Goal: Information Seeking & Learning: Learn about a topic

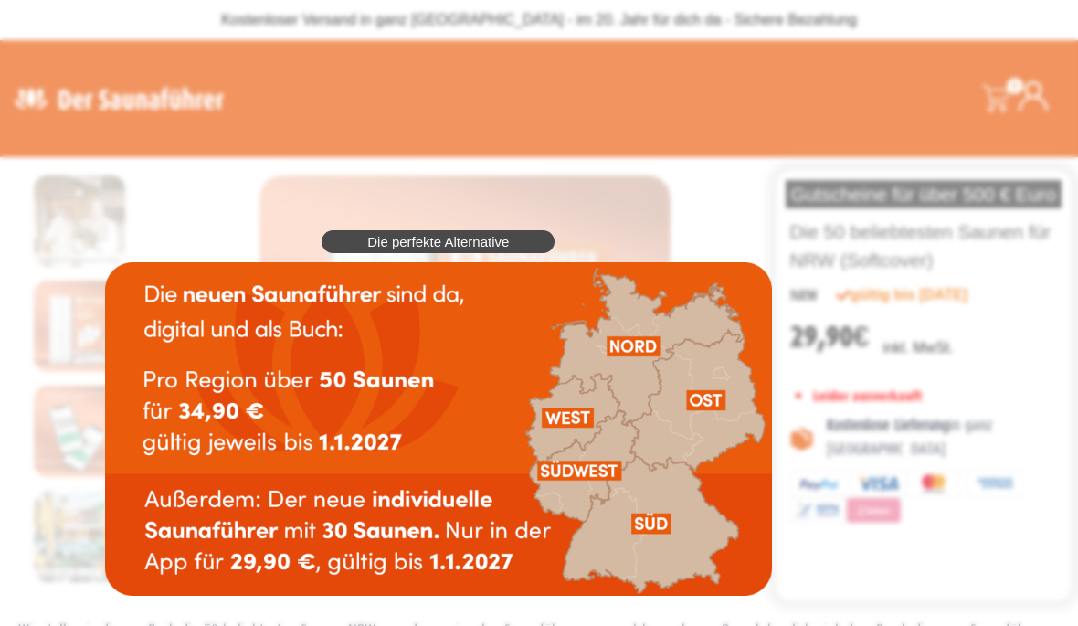
click at [580, 419] on img at bounding box center [438, 429] width 667 height 334
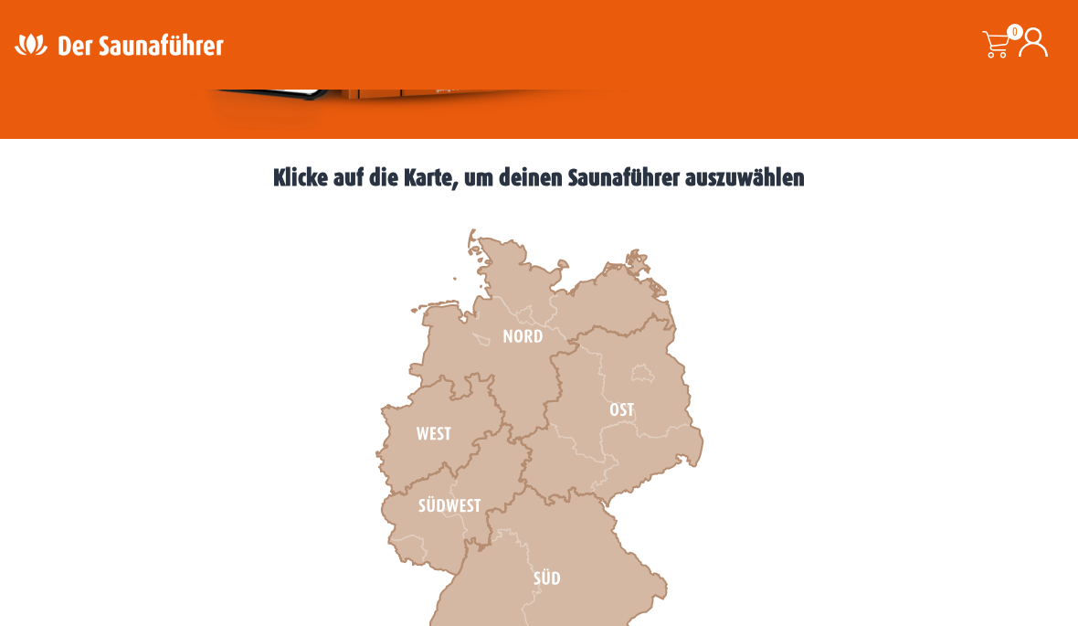
scroll to position [475, 0]
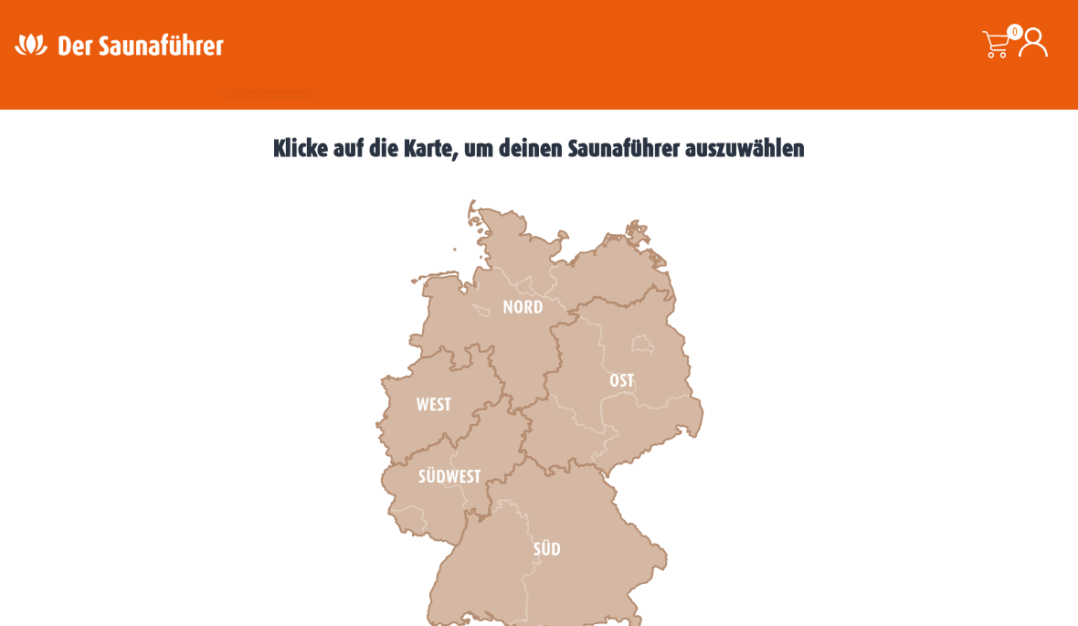
click at [440, 407] on icon at bounding box center [441, 406] width 129 height 122
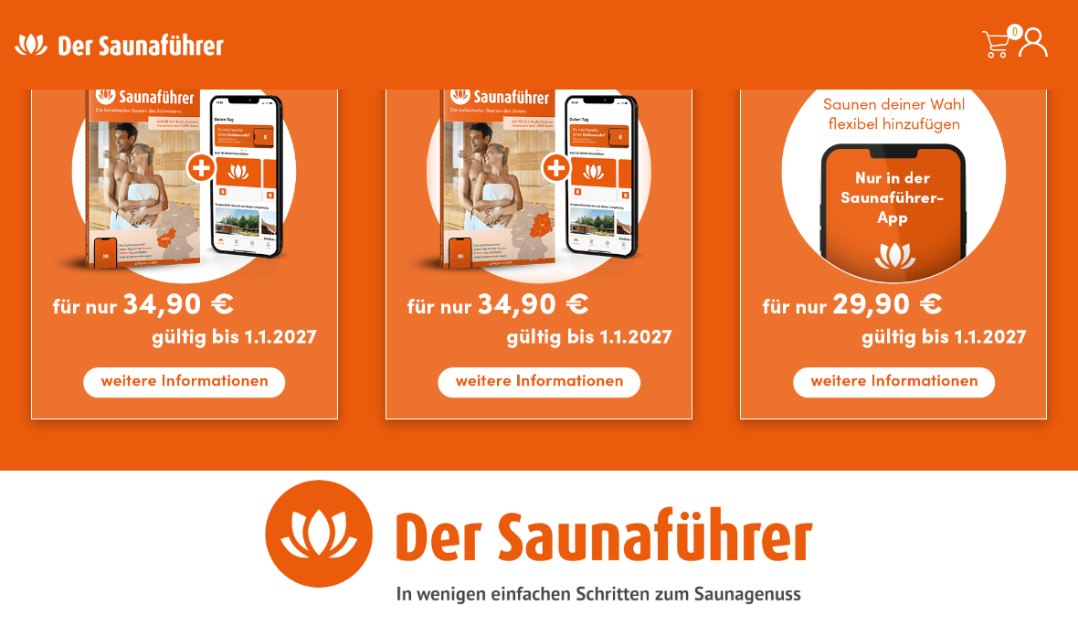
scroll to position [1708, 0]
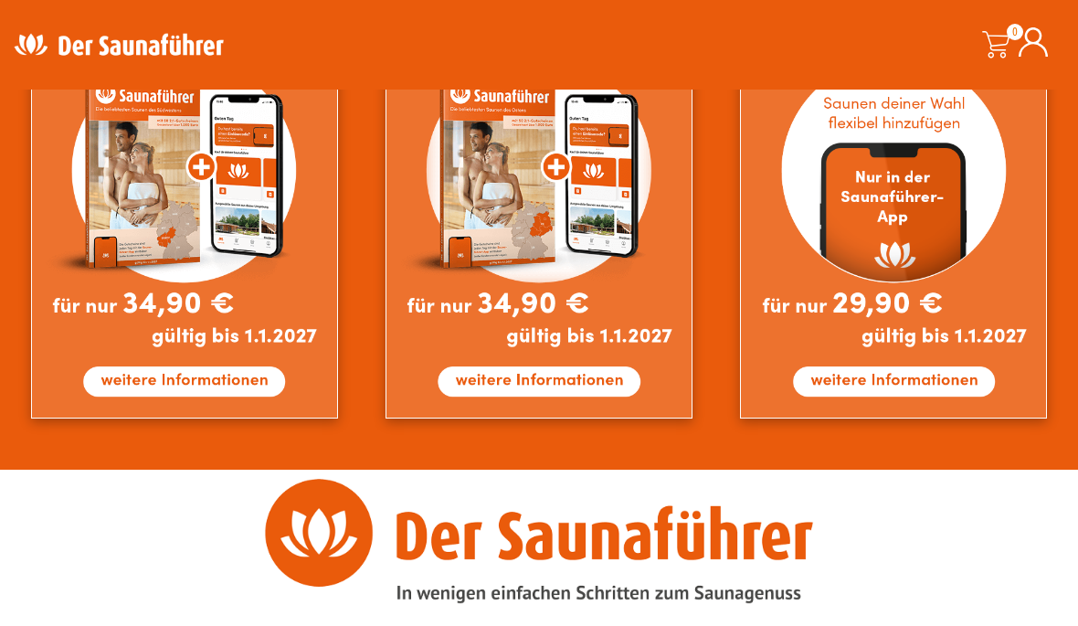
click at [929, 387] on img at bounding box center [893, 210] width 307 height 418
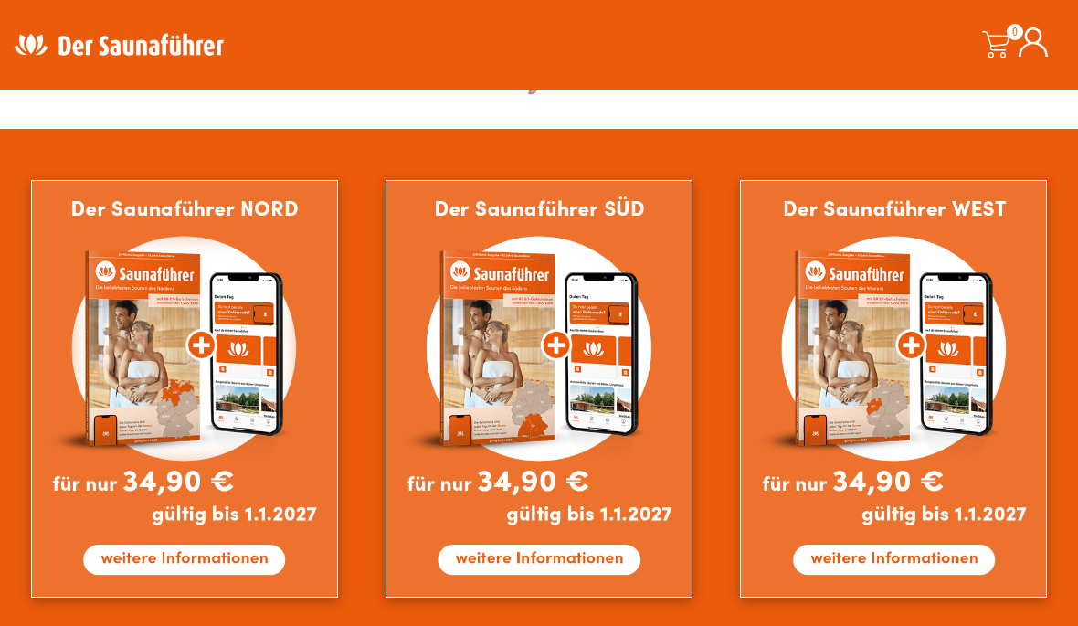
scroll to position [1019, 0]
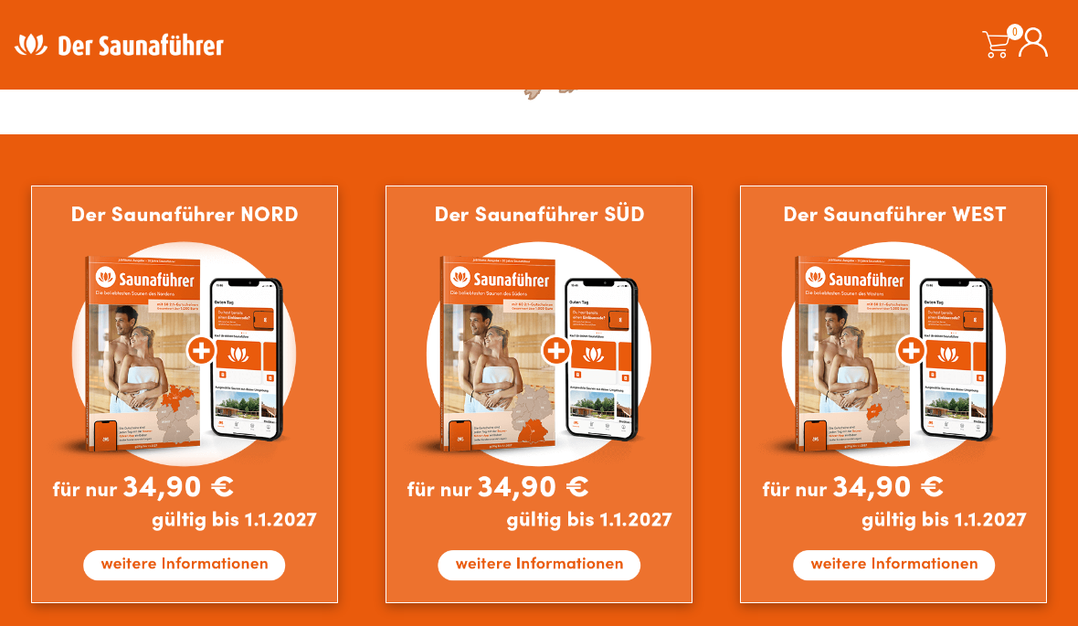
click at [938, 568] on img at bounding box center [893, 395] width 307 height 418
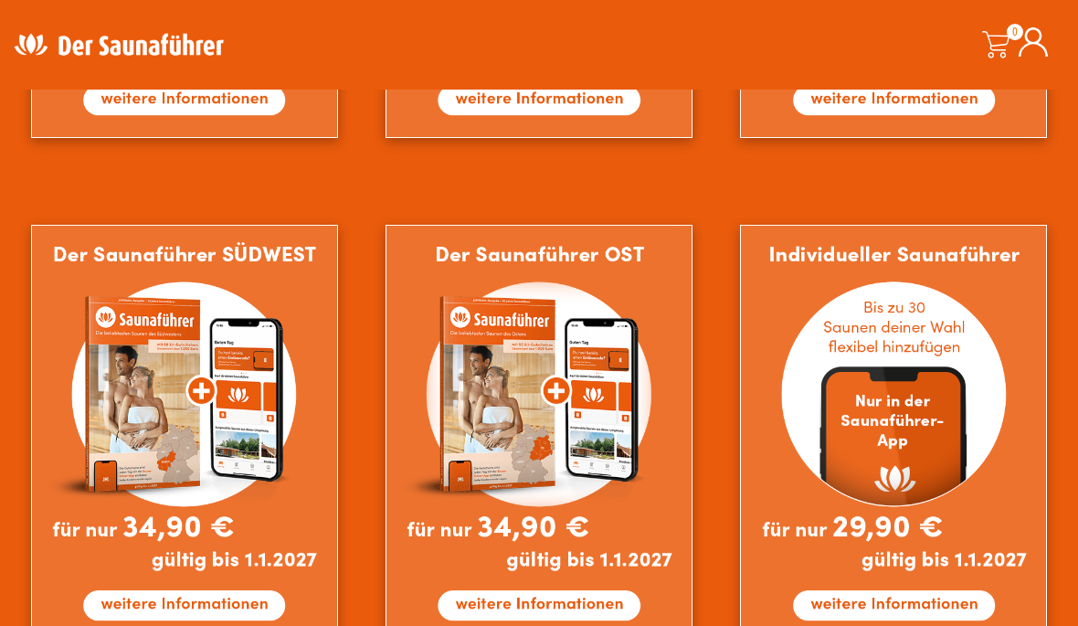
scroll to position [1541, 0]
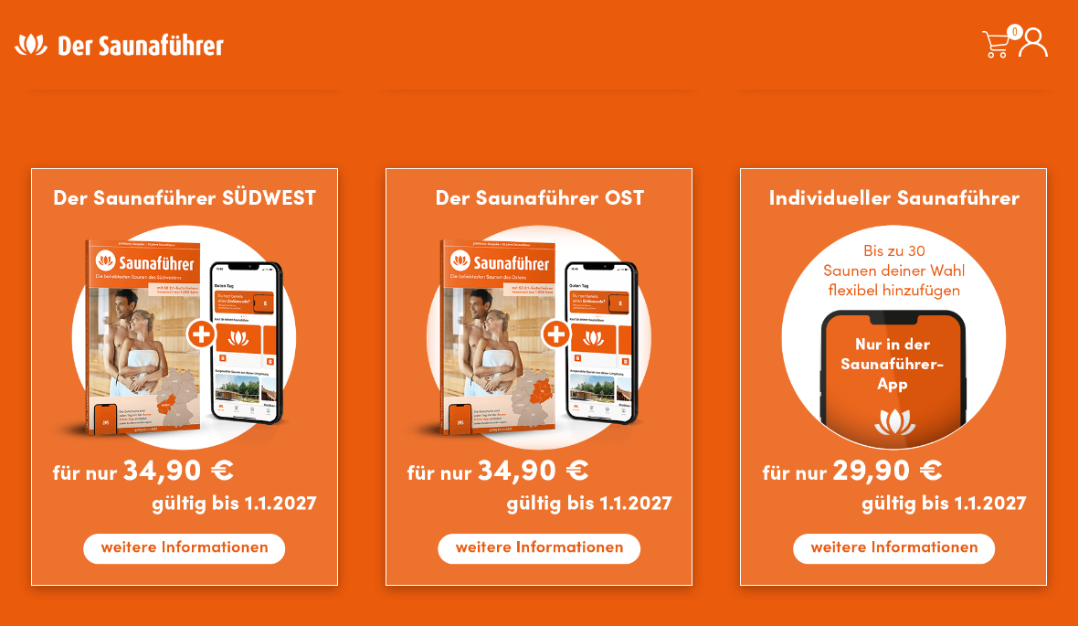
click at [949, 559] on img at bounding box center [893, 377] width 307 height 418
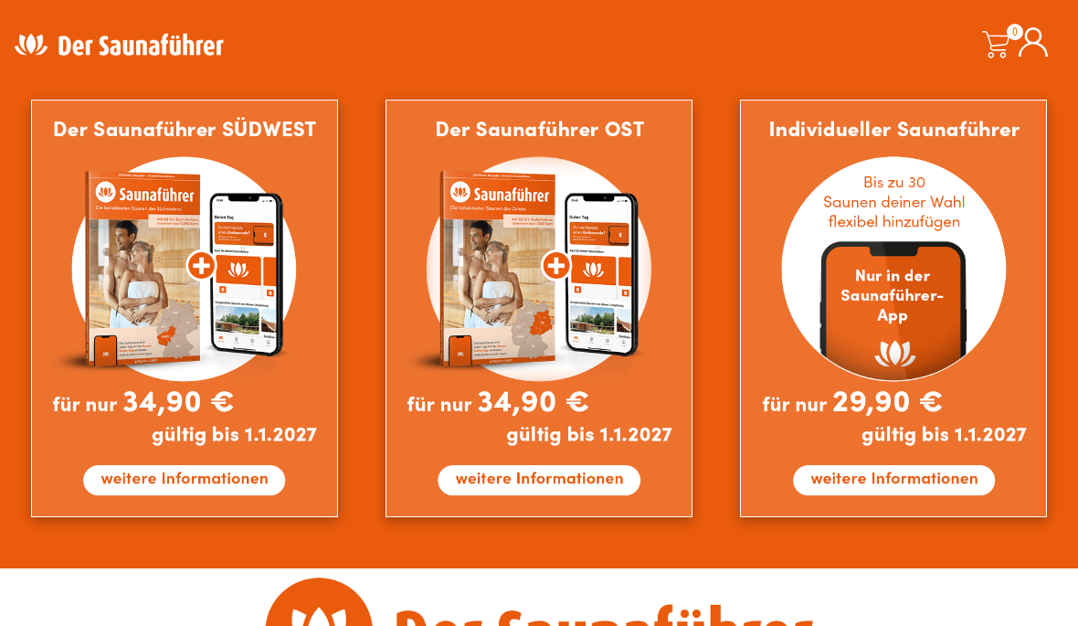
click at [958, 473] on img at bounding box center [893, 309] width 307 height 418
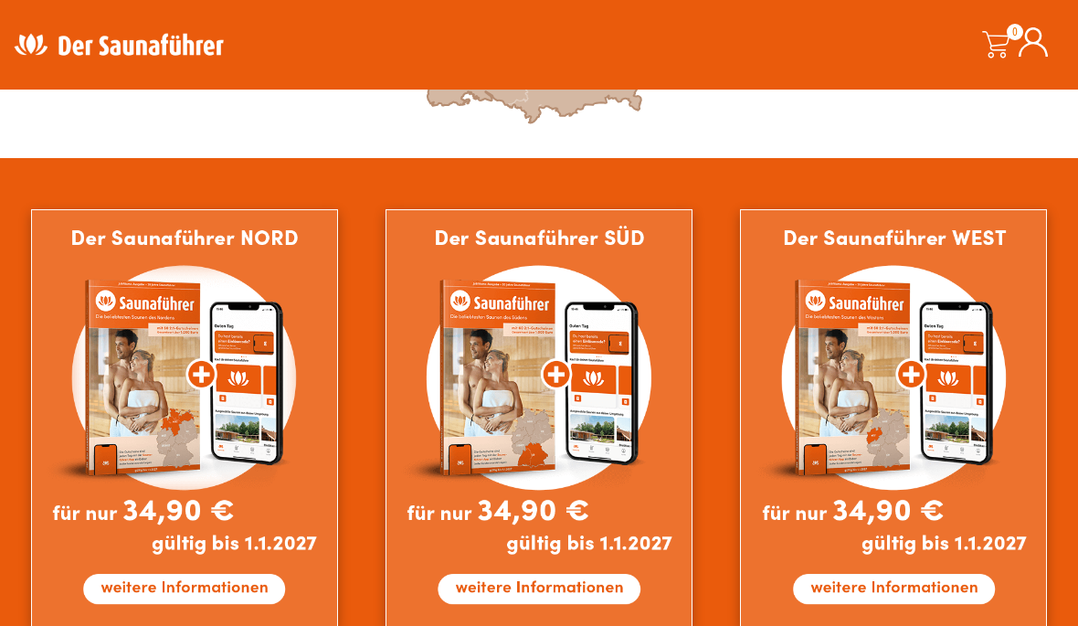
scroll to position [994, 0]
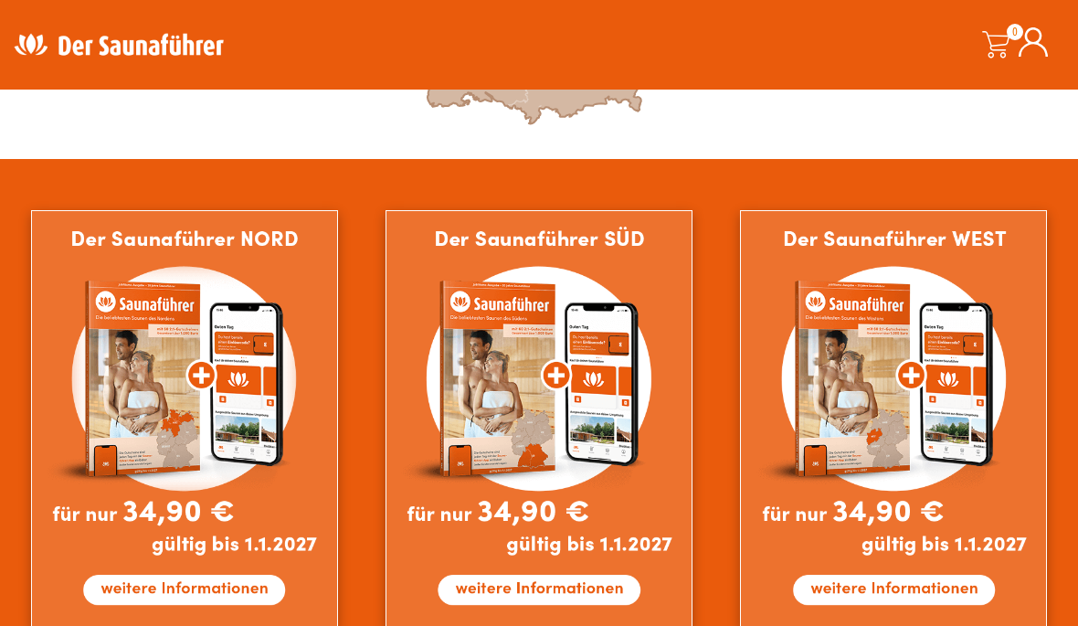
click at [884, 589] on img at bounding box center [893, 419] width 307 height 418
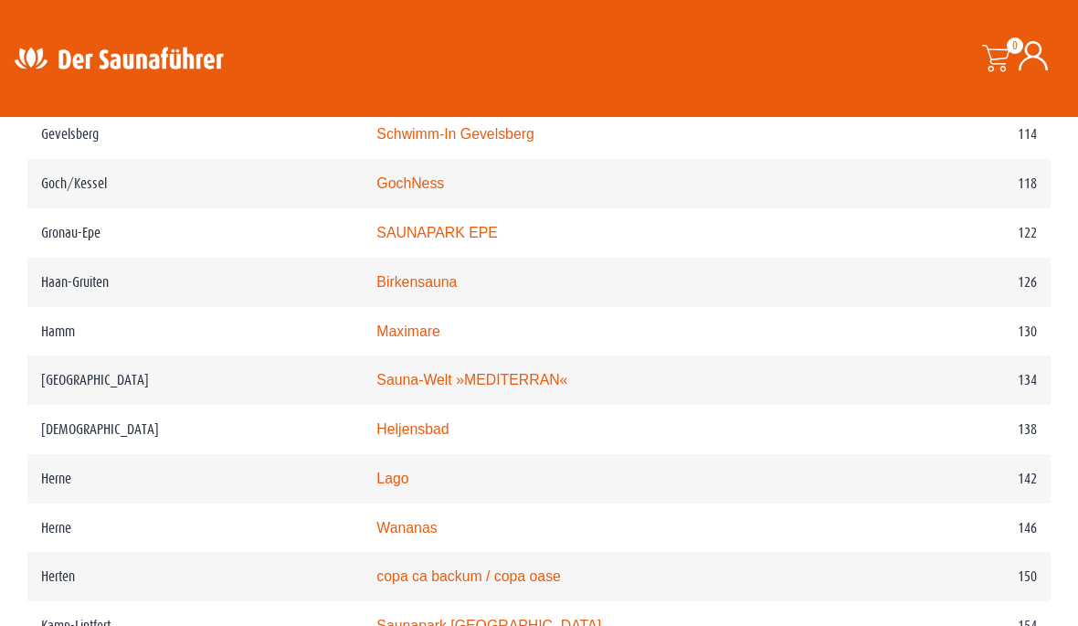
scroll to position [2130, 0]
click at [424, 233] on link "SAUNAPARK EPE" at bounding box center [438, 232] width 122 height 16
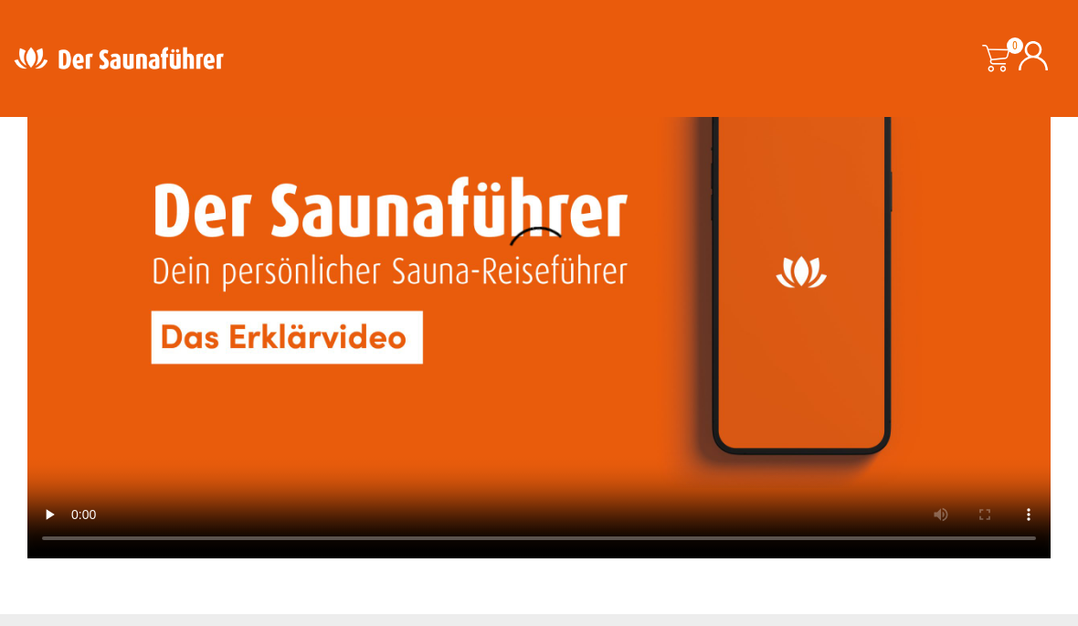
scroll to position [4355, 0]
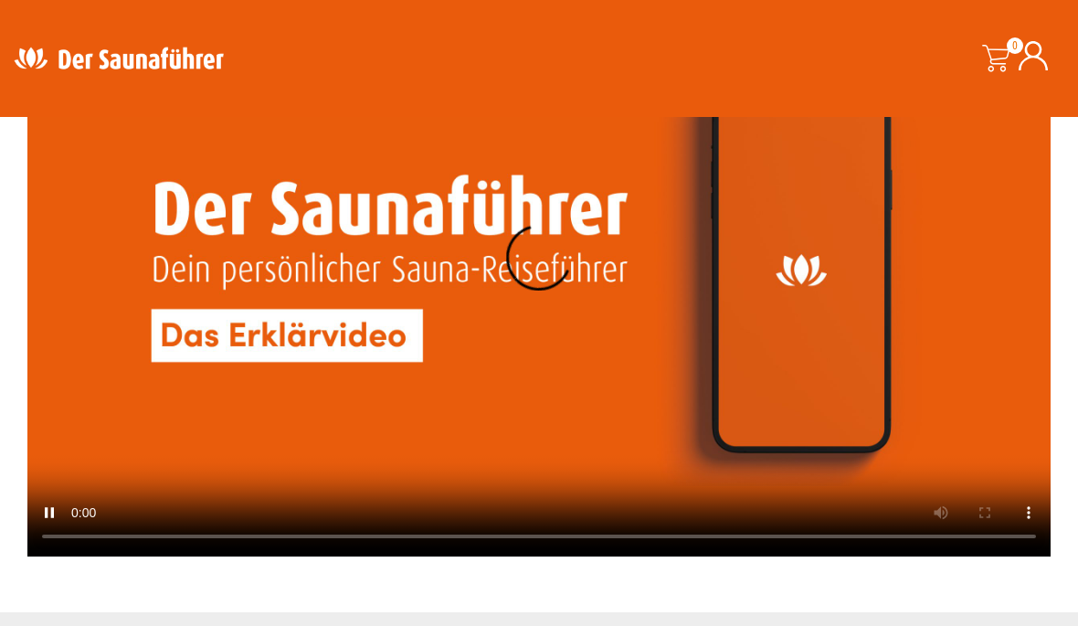
click at [330, 352] on video at bounding box center [539, 269] width 1024 height 576
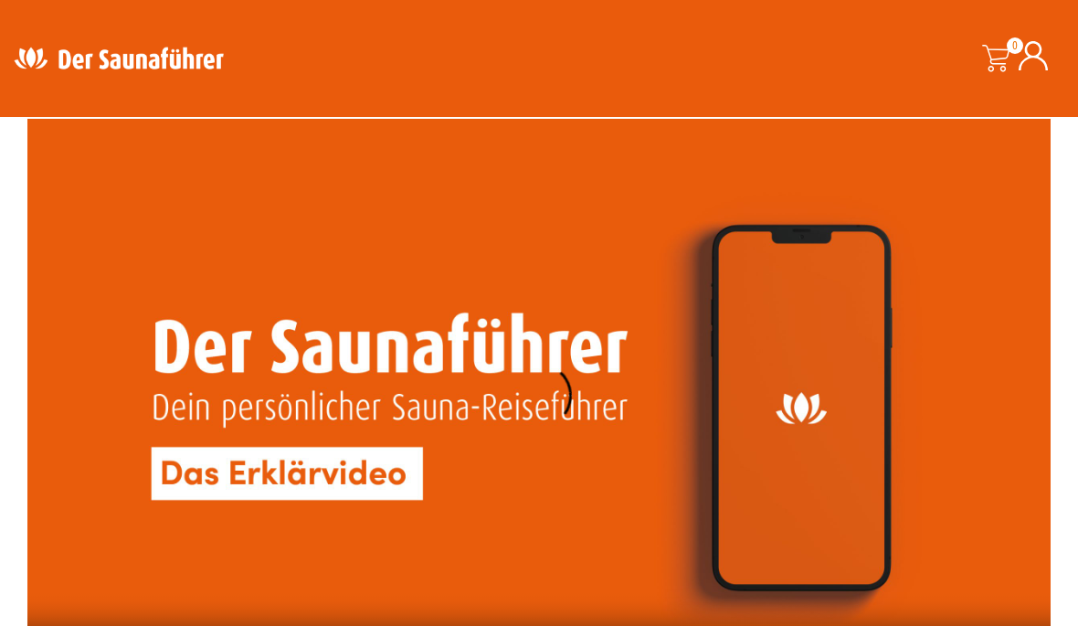
scroll to position [4218, 0]
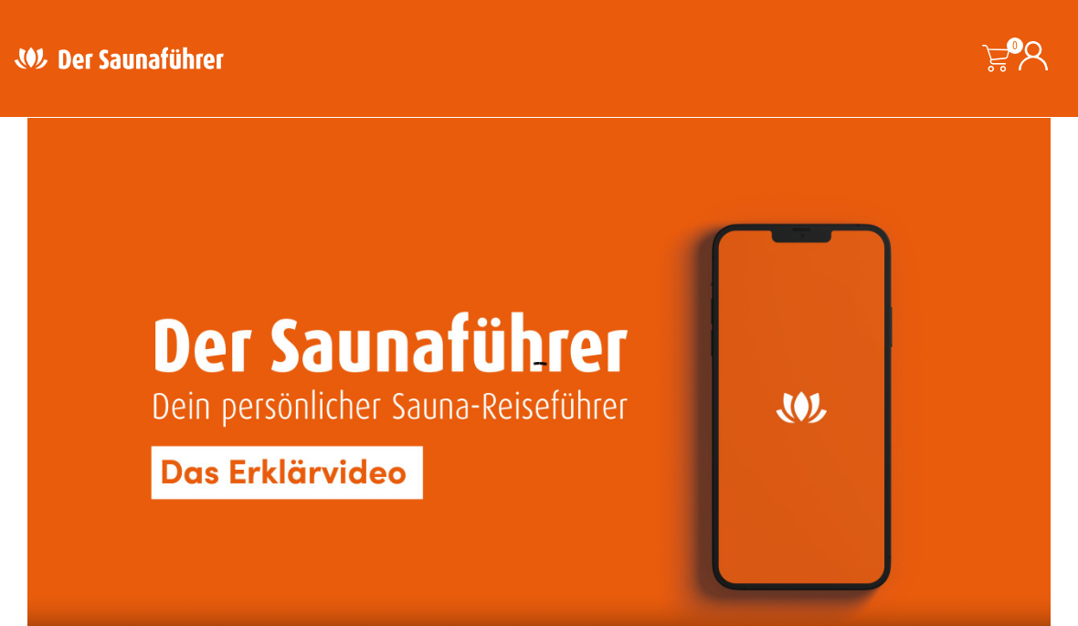
click at [539, 424] on video at bounding box center [539, 406] width 1024 height 576
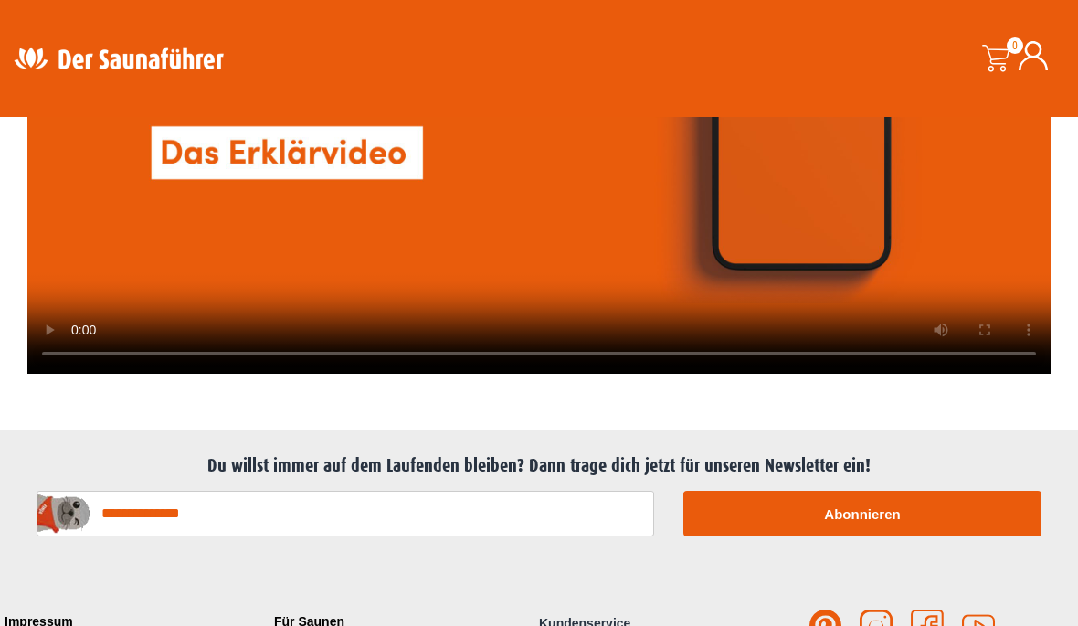
scroll to position [4539, 0]
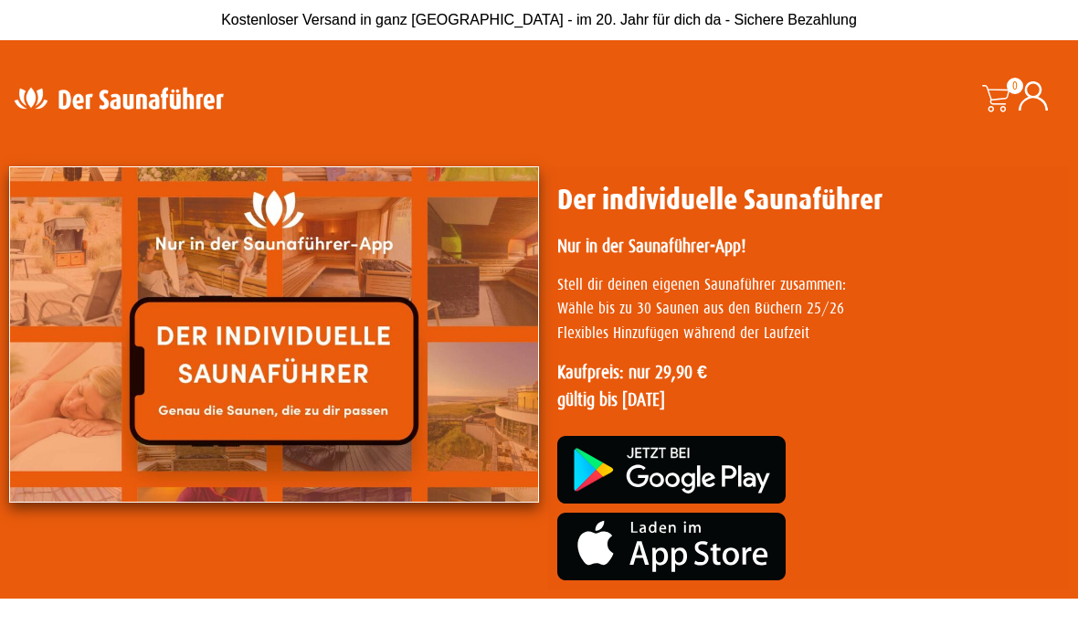
click at [730, 556] on img at bounding box center [671, 547] width 228 height 68
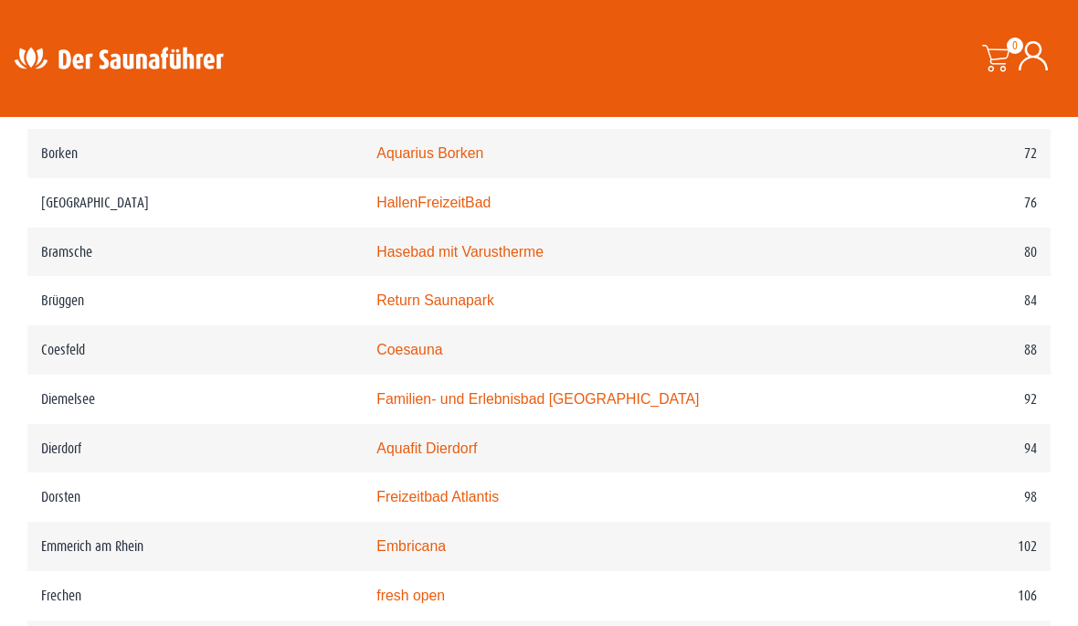
scroll to position [1602, 0]
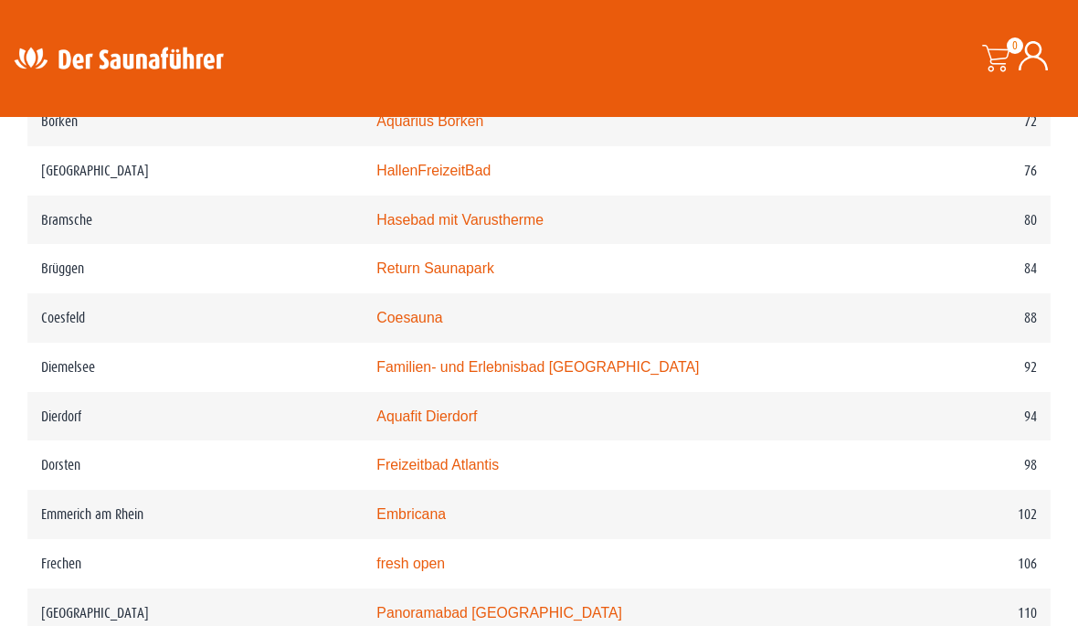
click at [409, 320] on link "Coesauna" at bounding box center [410, 318] width 66 height 16
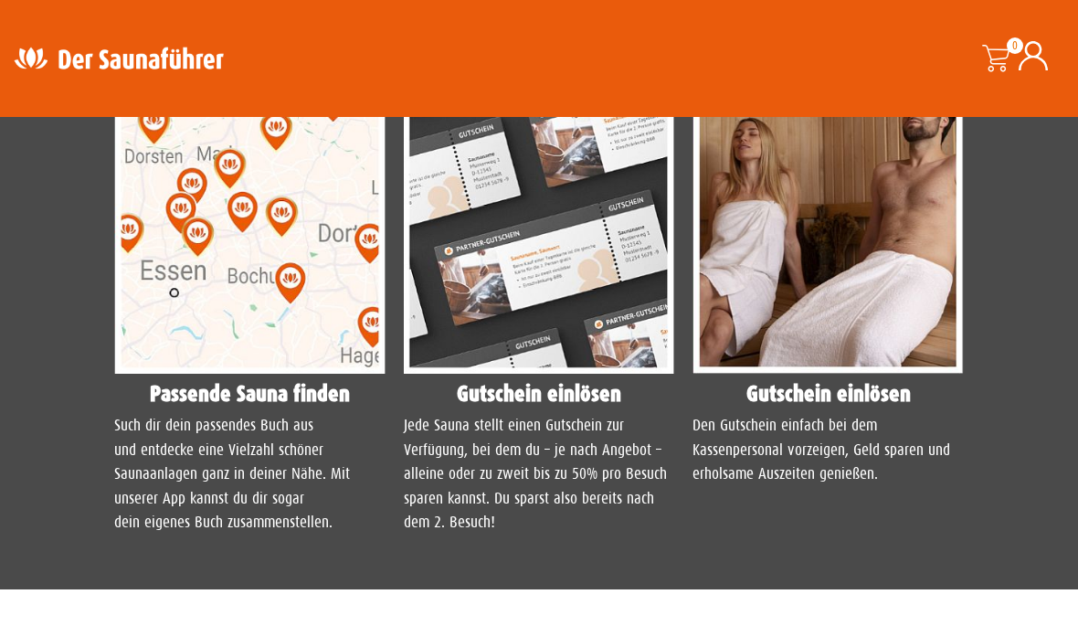
scroll to position [1494, 0]
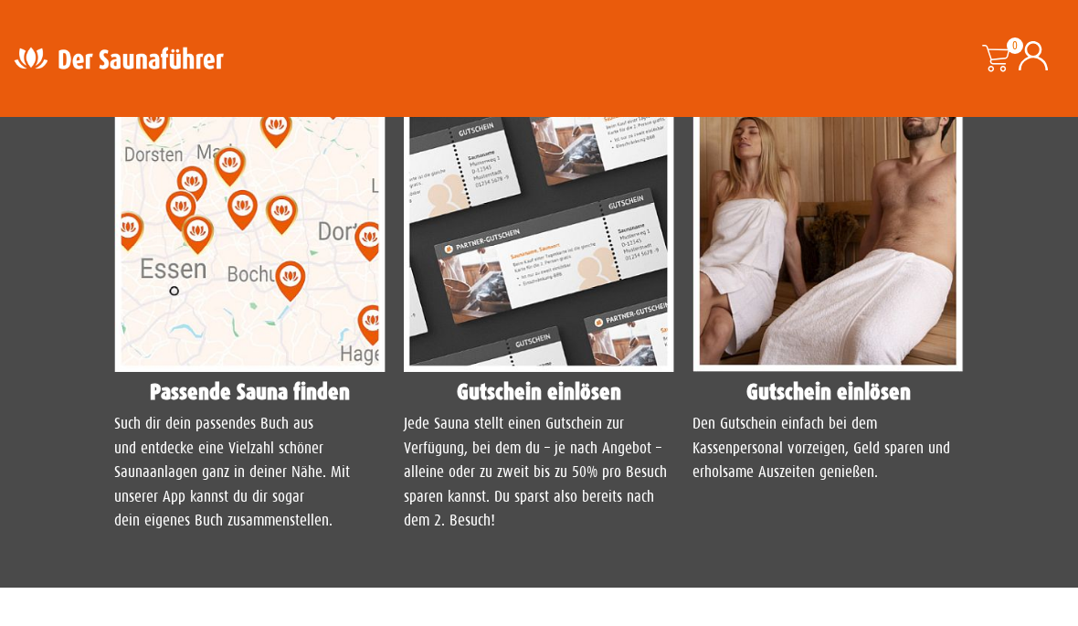
click at [561, 350] on img at bounding box center [539, 203] width 271 height 339
click at [541, 509] on div "Gutschein einlösen Jede Sauna stellt einen Gutschein zur Verfügung, bei dem du …" at bounding box center [540, 290] width 290 height 531
click at [523, 533] on p "Jede Sauna stellt einen Gutschein zur Verfügung, bei dem du – je nach Angebot –…" at bounding box center [539, 472] width 271 height 121
click at [536, 533] on p "Jede Sauna stellt einen Gutschein zur Verfügung, bei dem du – je nach Angebot –…" at bounding box center [539, 472] width 271 height 121
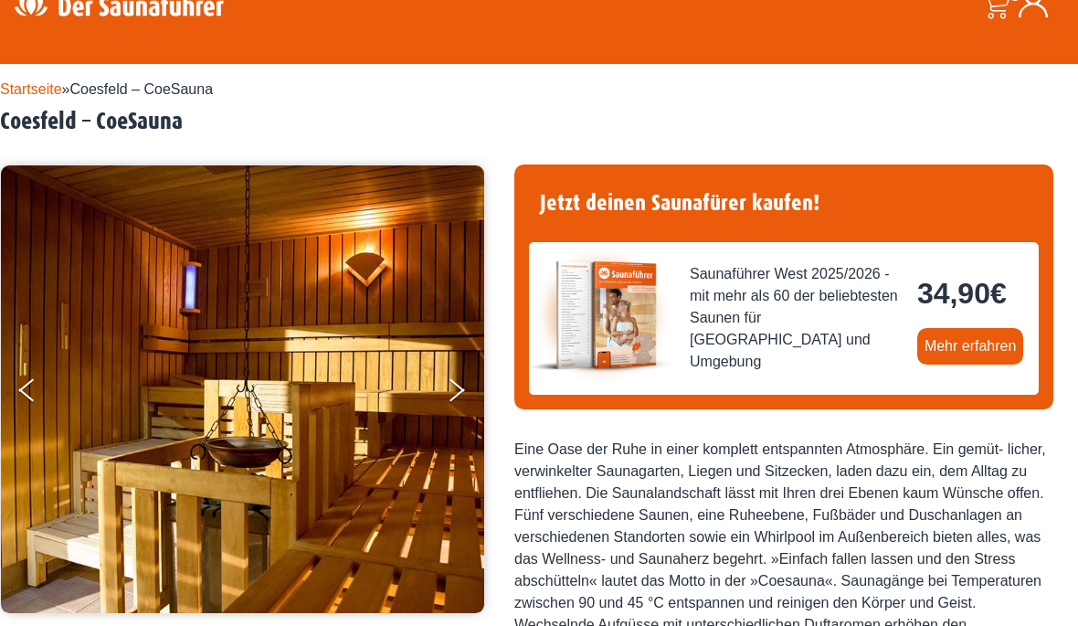
scroll to position [0, 0]
